Goal: Browse casually

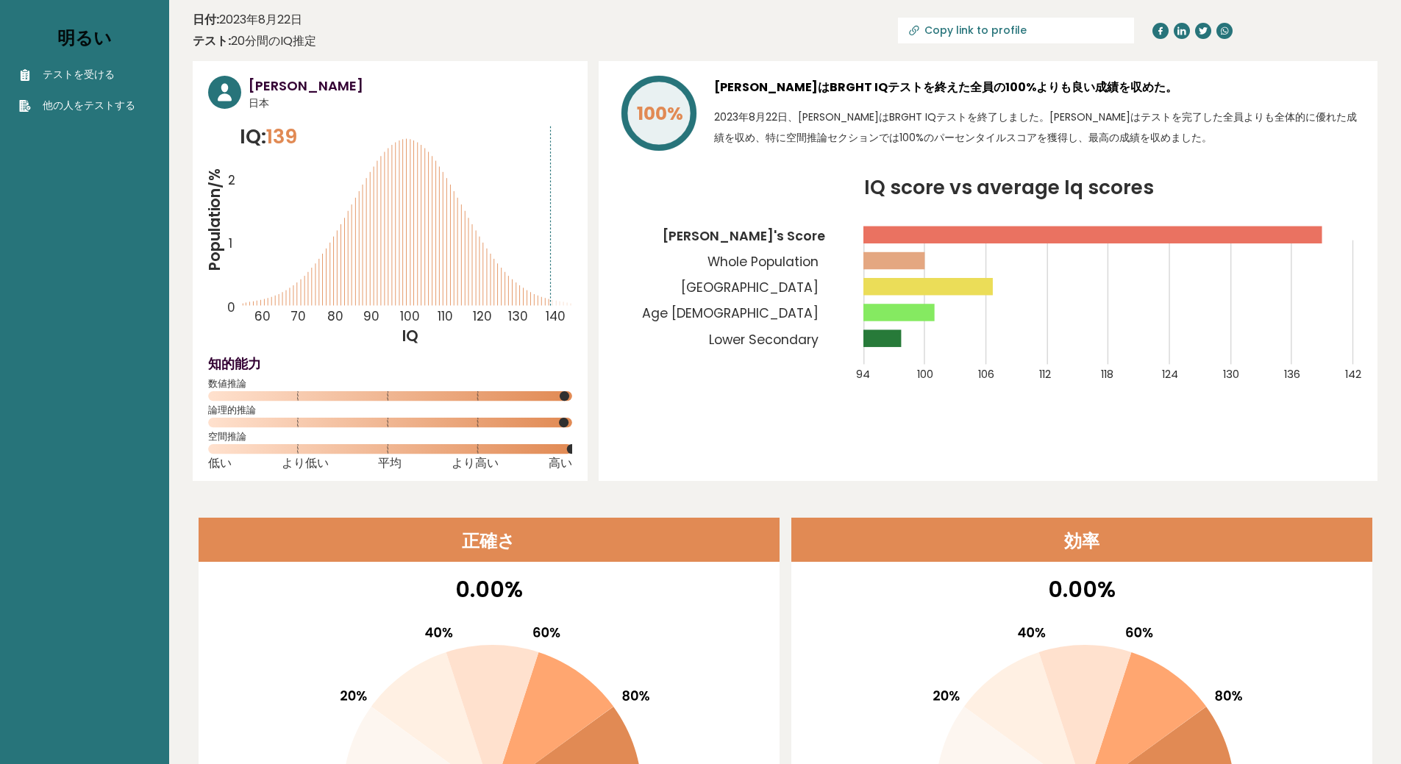
click at [65, 29] on font "明るい" at bounding box center [84, 38] width 54 height 24
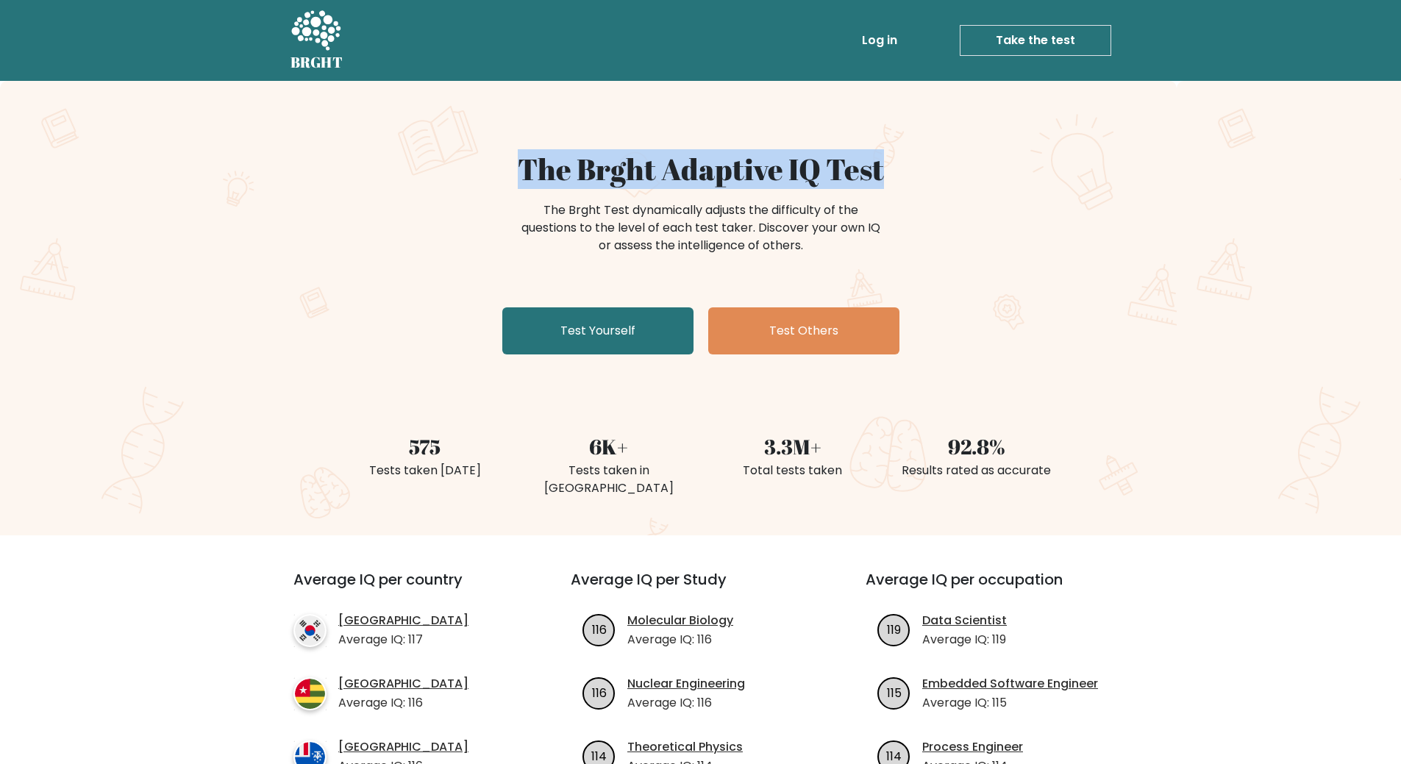
drag, startPoint x: 521, startPoint y: 172, endPoint x: 882, endPoint y: 175, distance: 360.3
click at [882, 175] on h1 "The Brght Adaptive IQ Test" at bounding box center [701, 168] width 718 height 35
copy h1 "The Brght Adaptive IQ Test"
